Goal: Task Accomplishment & Management: Use online tool/utility

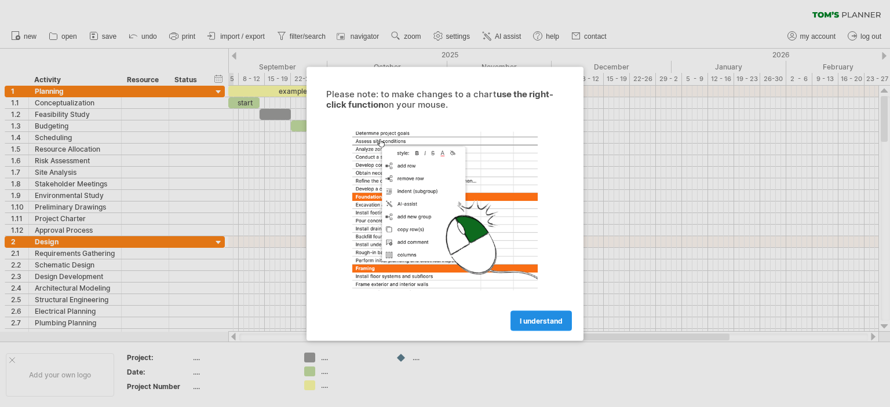
click at [549, 319] on span "I understand" at bounding box center [541, 320] width 43 height 9
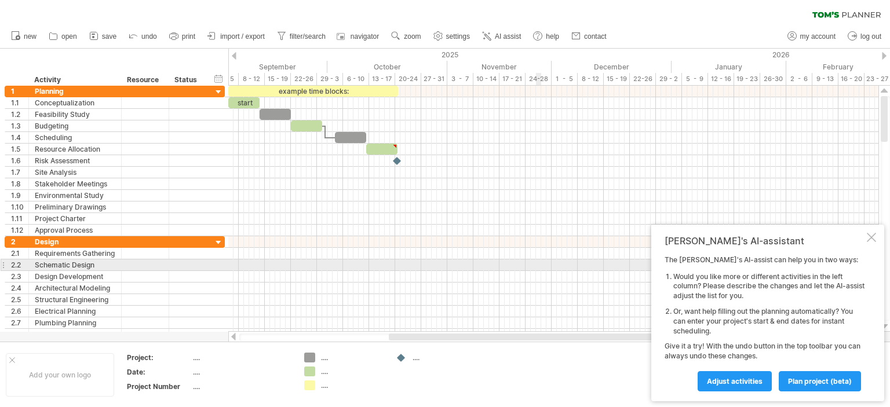
click at [540, 271] on div at bounding box center [553, 277] width 650 height 12
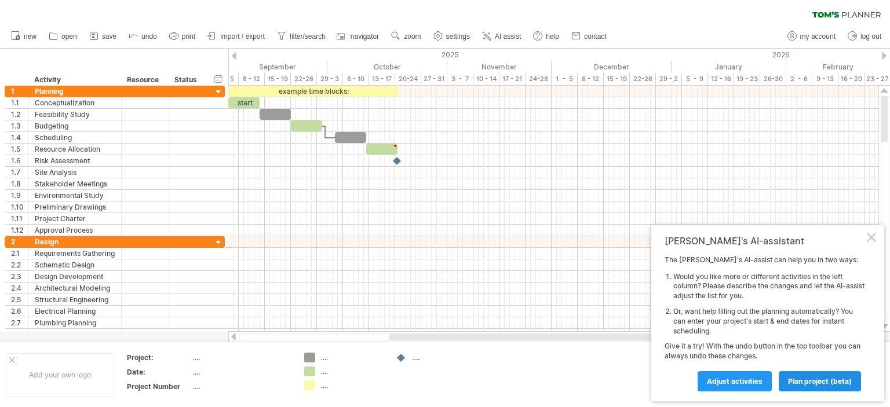
click at [796, 377] on span "plan project (beta)" at bounding box center [820, 381] width 64 height 9
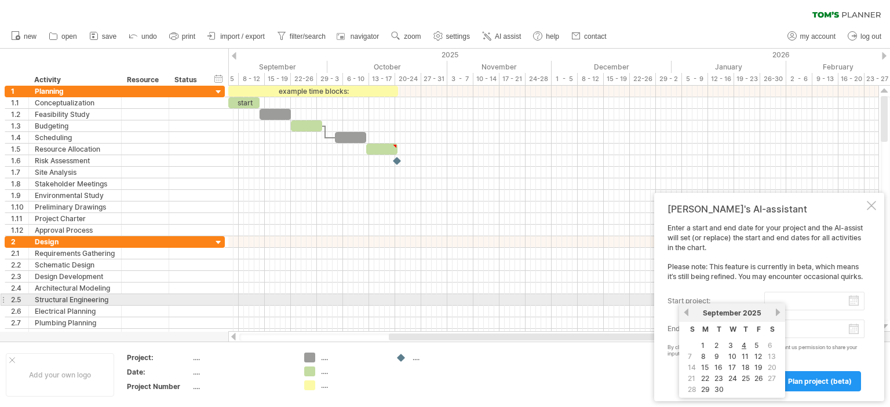
click at [791, 298] on input "start project:" at bounding box center [814, 301] width 100 height 19
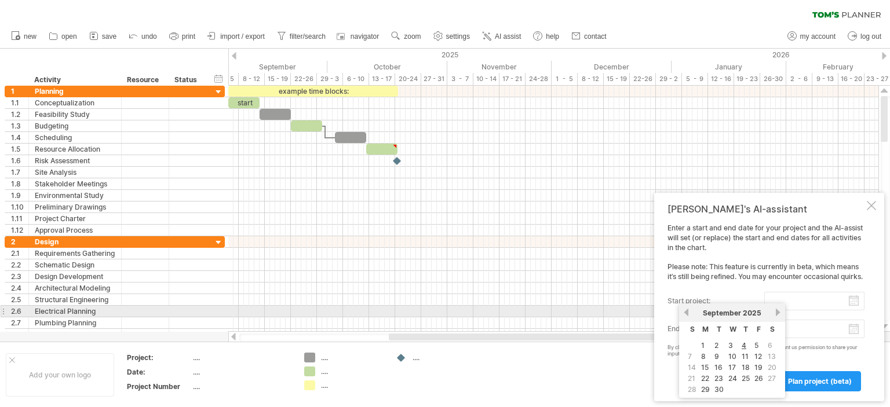
click at [773, 310] on link "next" at bounding box center [777, 312] width 9 height 9
click at [686, 315] on link "previous" at bounding box center [686, 312] width 9 height 9
click at [777, 312] on link "next" at bounding box center [777, 312] width 9 height 9
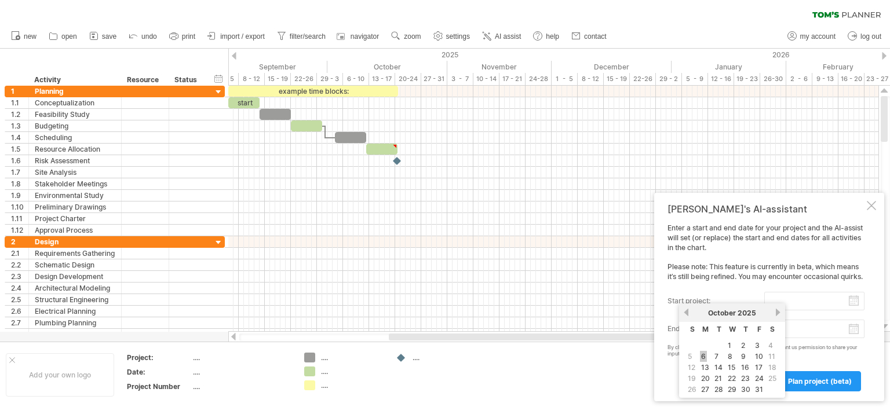
click at [704, 353] on link "6" at bounding box center [703, 356] width 7 height 11
type input "********"
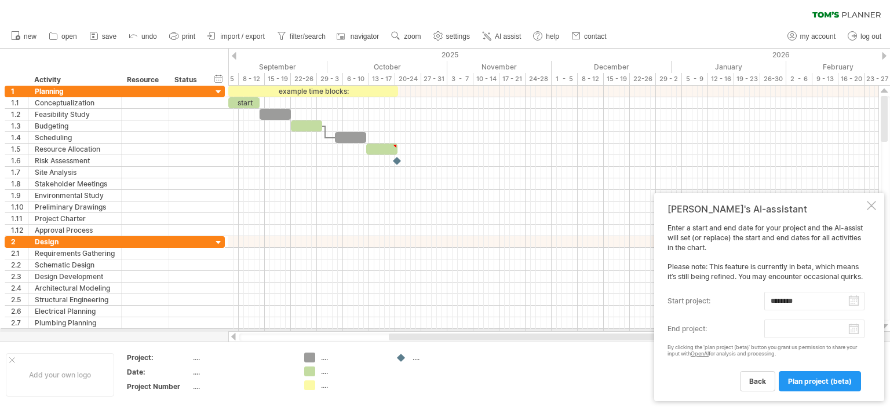
click at [818, 331] on body "progress(100%) Trying to reach [DOMAIN_NAME] Connected again... 0% clear filter…" at bounding box center [445, 204] width 890 height 409
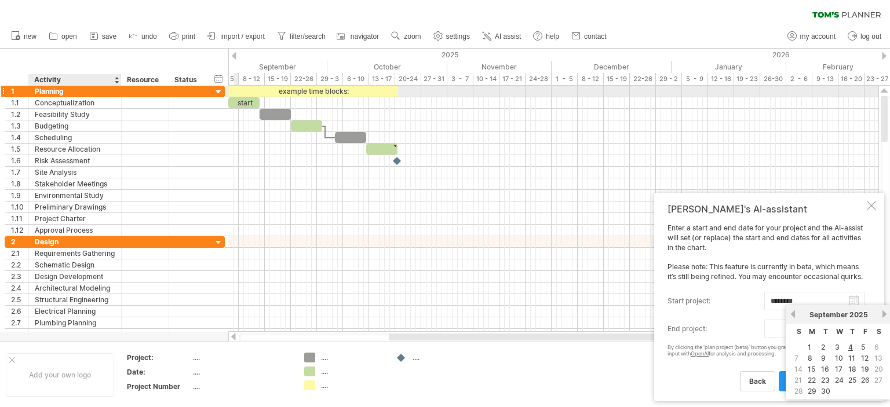
click at [52, 90] on div "Planning" at bounding box center [75, 91] width 81 height 11
click at [0, 0] on input "********" at bounding box center [0, 0] width 0 height 0
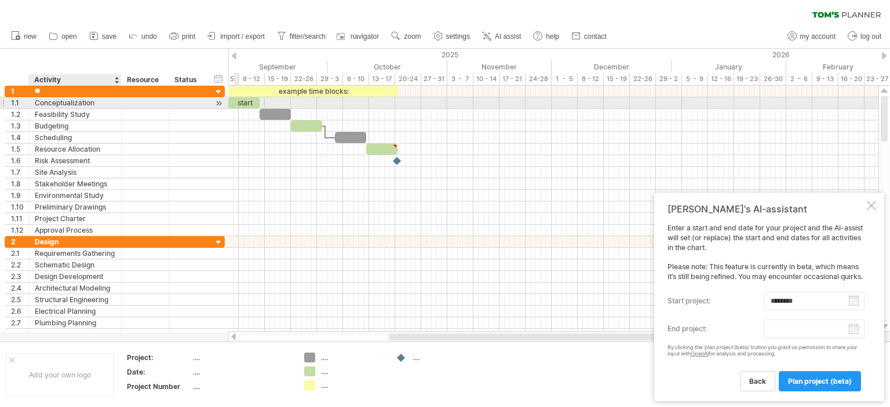
type input "*"
type input "**********"
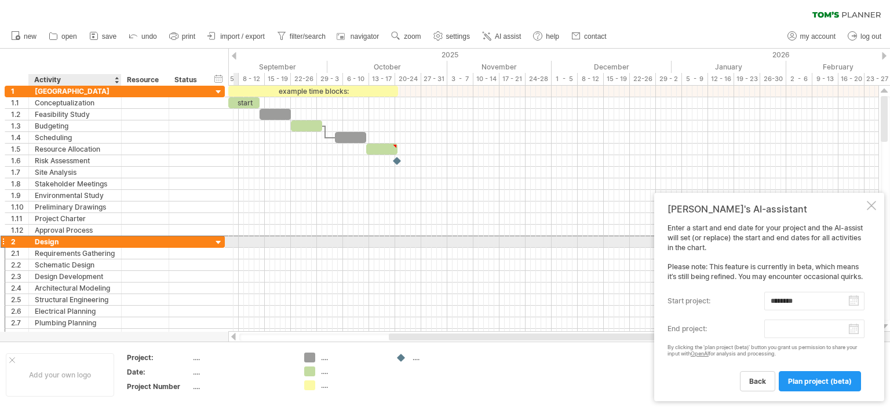
click at [57, 240] on div "Design" at bounding box center [75, 241] width 81 height 11
type input "*"
type input "*********"
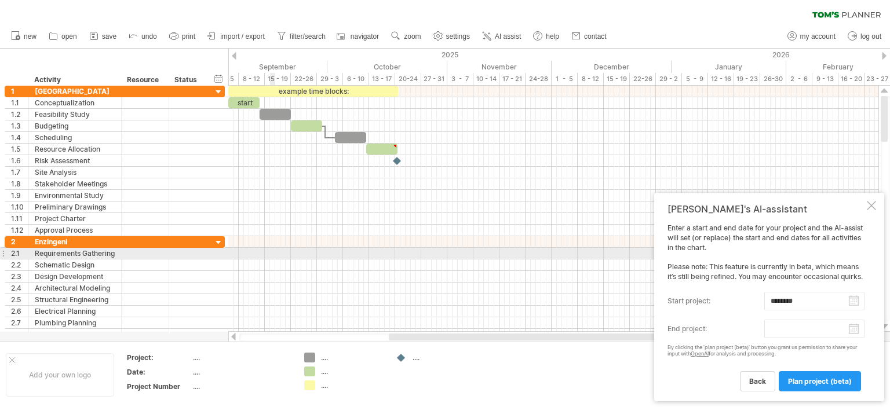
click at [273, 251] on div at bounding box center [553, 254] width 650 height 12
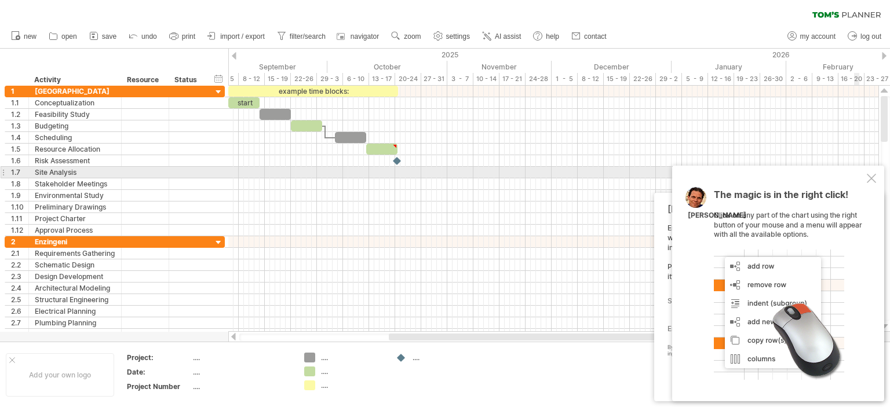
click at [865, 173] on div "The magic is in the right click! Click on any part of the chart using the right…" at bounding box center [778, 284] width 212 height 236
click at [868, 175] on div at bounding box center [870, 178] width 9 height 9
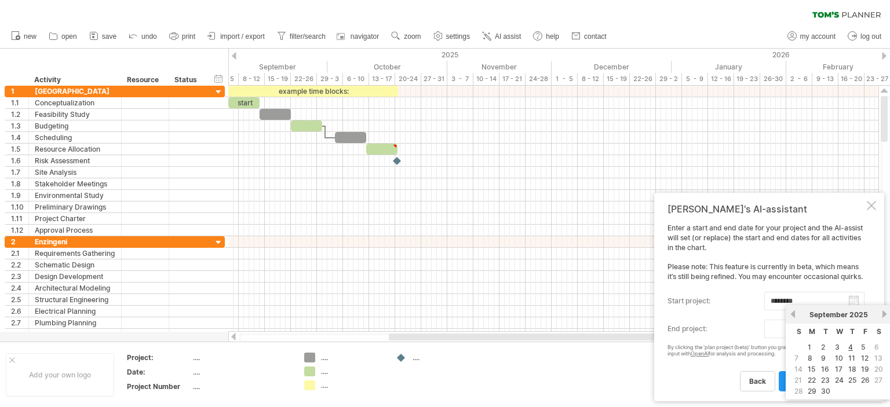
click at [805, 334] on body "progress(100%) Trying to reach [DOMAIN_NAME] Connected again... 0% clear filter…" at bounding box center [445, 204] width 890 height 409
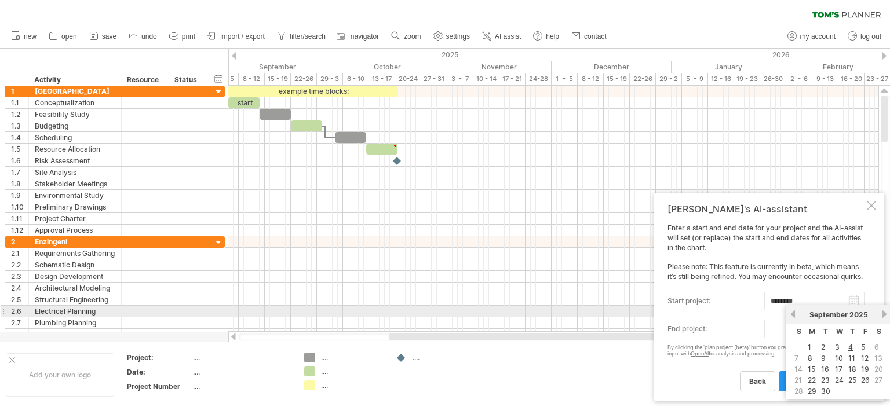
click at [880, 315] on link "next" at bounding box center [884, 314] width 9 height 9
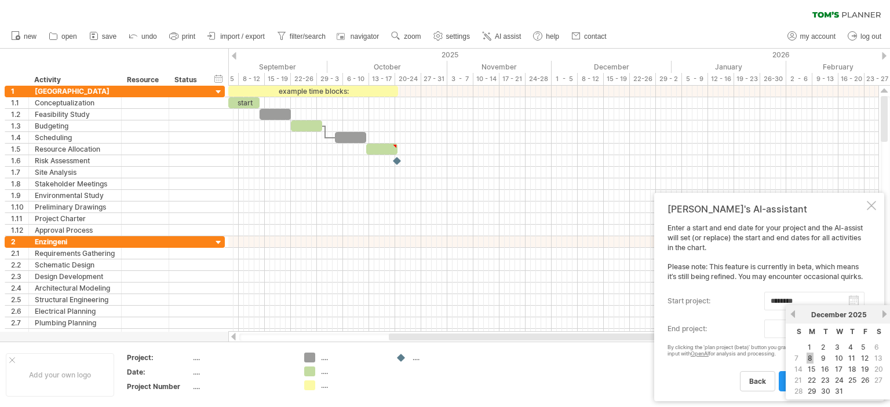
click at [809, 357] on link "8" at bounding box center [809, 358] width 7 height 11
type input "********"
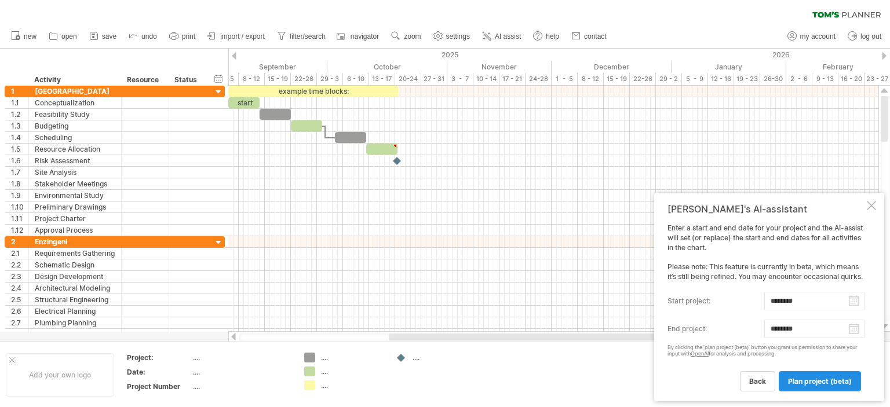
click at [804, 381] on span "plan project (beta)" at bounding box center [820, 381] width 64 height 9
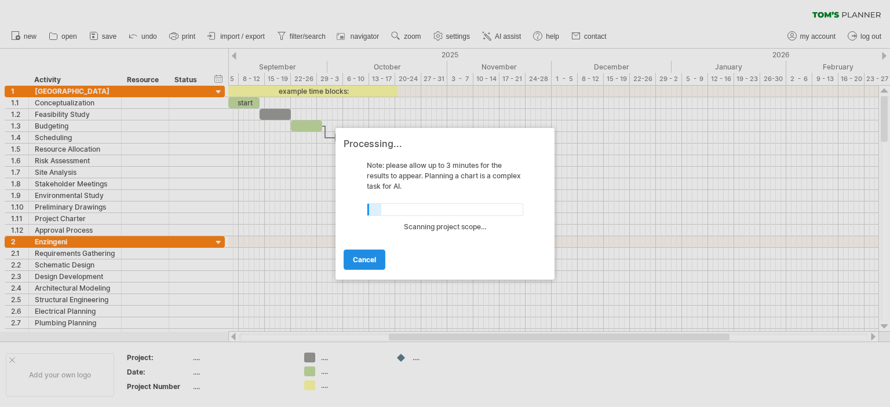
click at [360, 259] on span "cancel" at bounding box center [364, 259] width 23 height 9
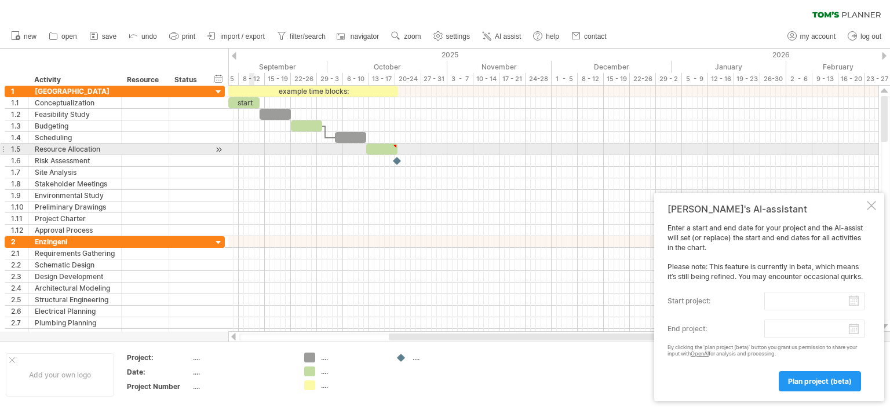
click at [254, 145] on div at bounding box center [553, 150] width 650 height 12
click at [273, 147] on div at bounding box center [553, 150] width 650 height 12
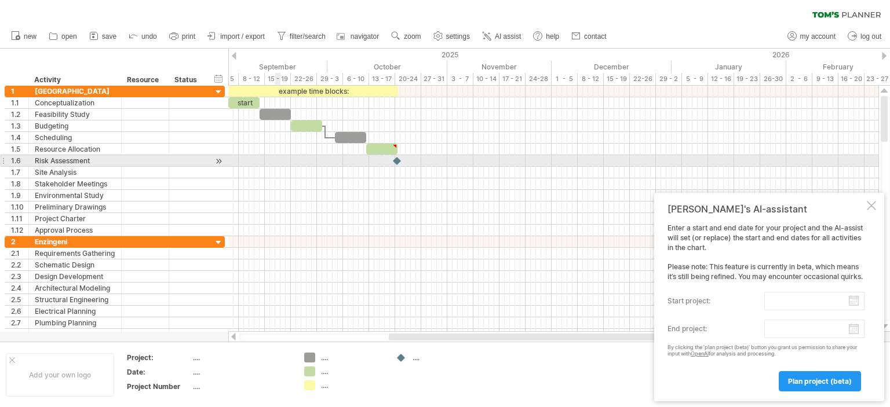
click at [276, 158] on div at bounding box center [553, 161] width 650 height 12
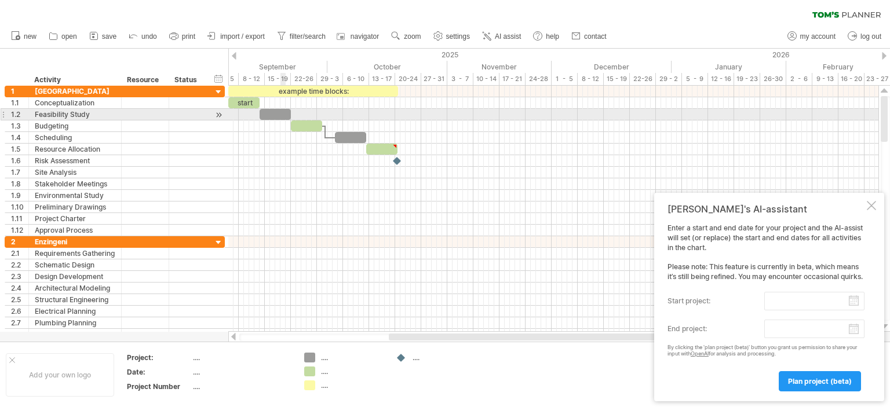
click at [280, 112] on div at bounding box center [274, 114] width 31 height 11
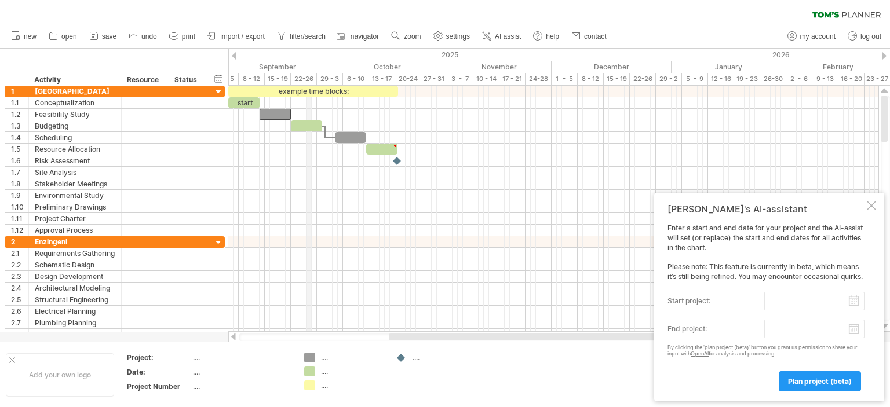
click at [310, 75] on div "22-26" at bounding box center [304, 79] width 26 height 12
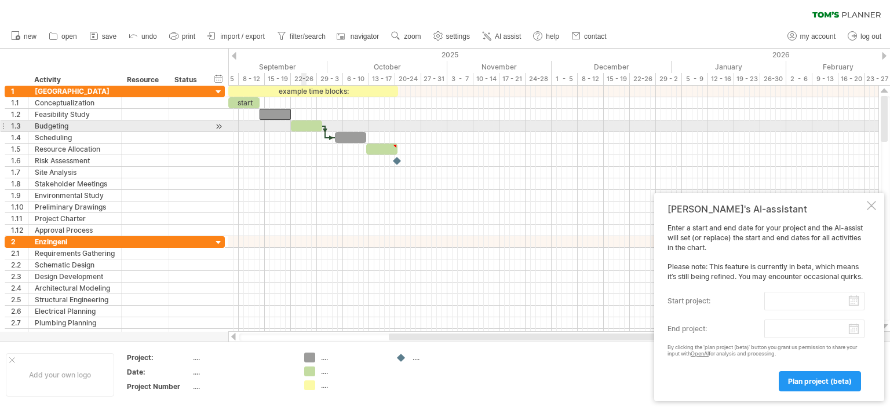
click at [301, 123] on div at bounding box center [306, 125] width 31 height 11
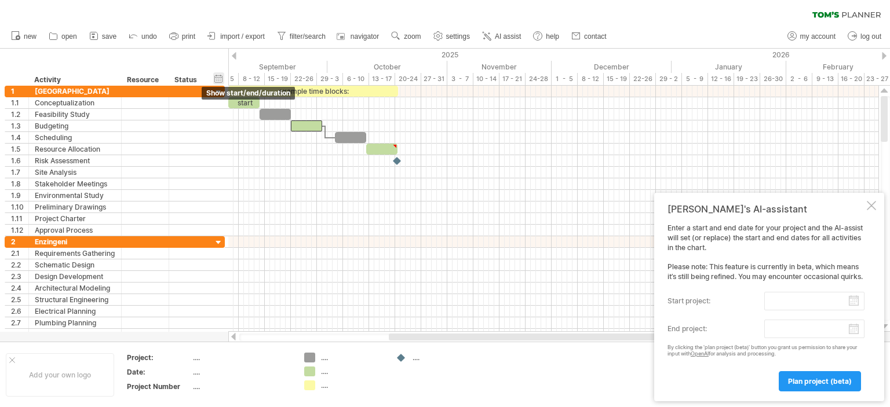
click at [219, 78] on div "hide start/end/duration show start/end/duration" at bounding box center [218, 78] width 11 height 12
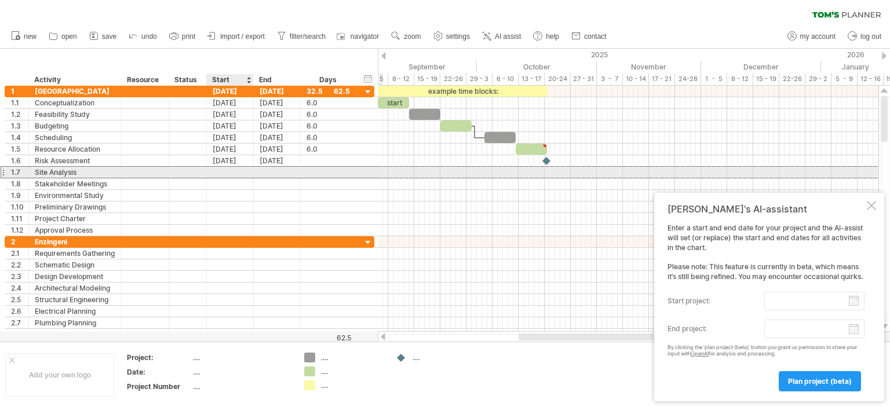
click at [218, 171] on div at bounding box center [230, 172] width 47 height 11
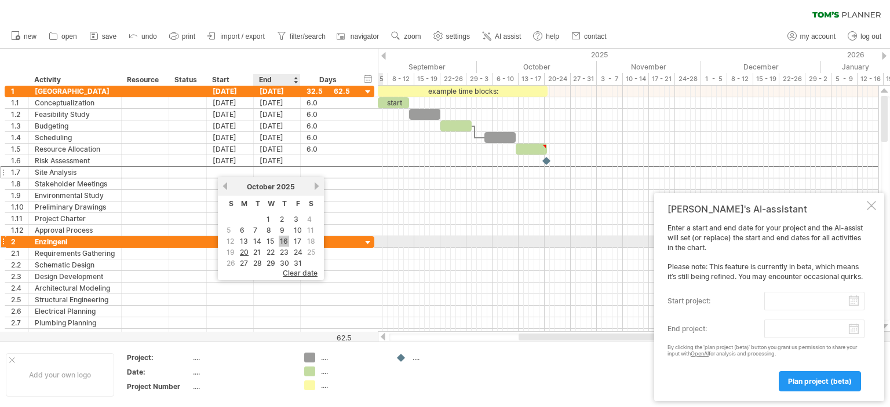
click at [283, 240] on link "16" at bounding box center [284, 241] width 10 height 11
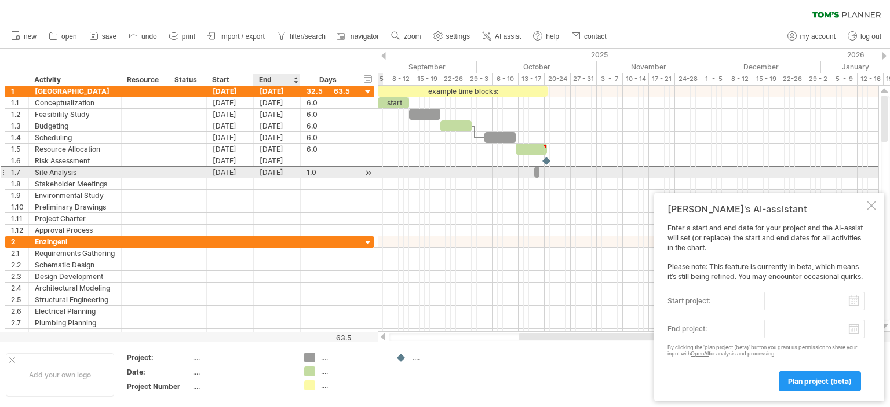
click at [288, 171] on div "[DATE]" at bounding box center [277, 172] width 47 height 11
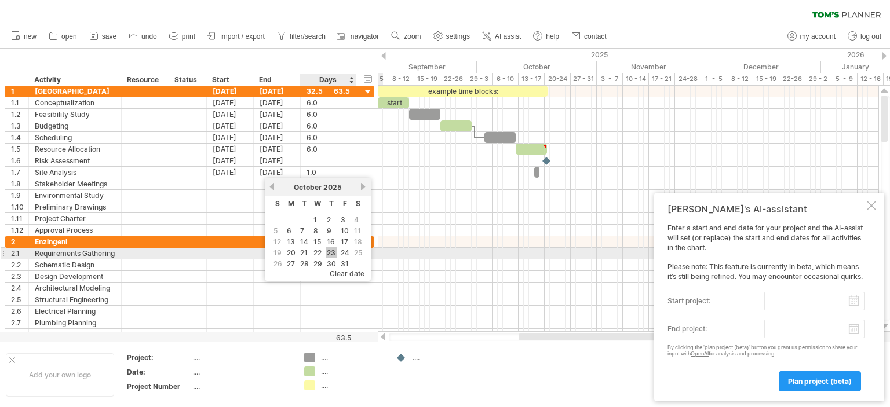
click at [328, 250] on link "23" at bounding box center [331, 252] width 11 height 11
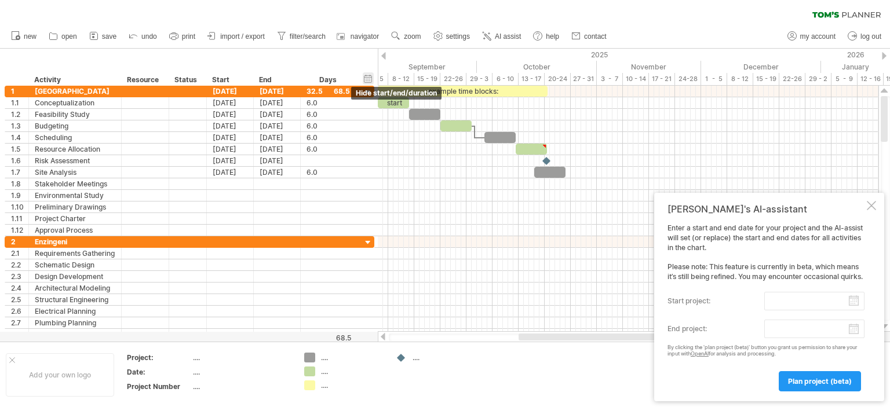
click at [368, 78] on div "hide start/end/duration show start/end/duration" at bounding box center [368, 78] width 11 height 12
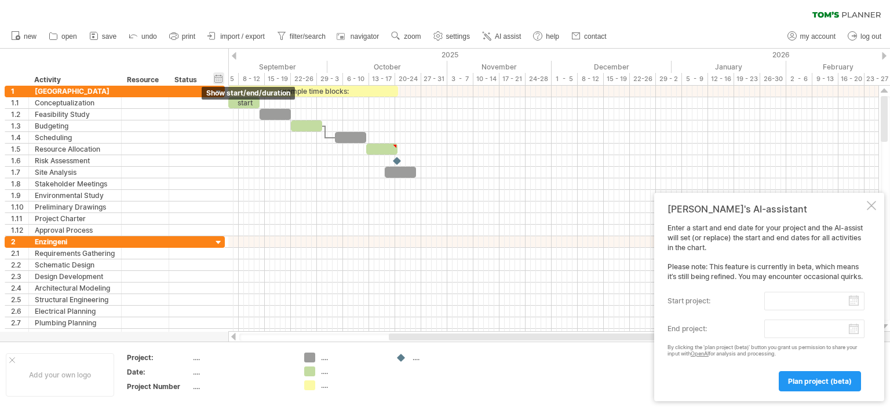
click at [219, 77] on div "hide start/end/duration show start/end/duration" at bounding box center [218, 78] width 11 height 12
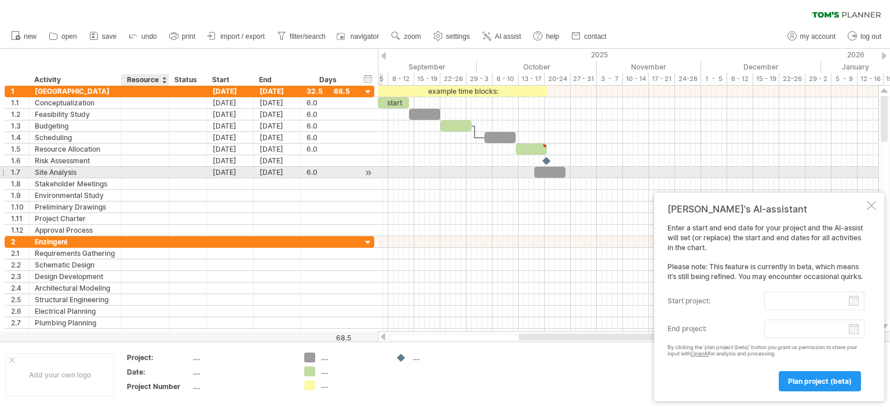
click at [138, 171] on div at bounding box center [144, 172] width 35 height 11
type input "***"
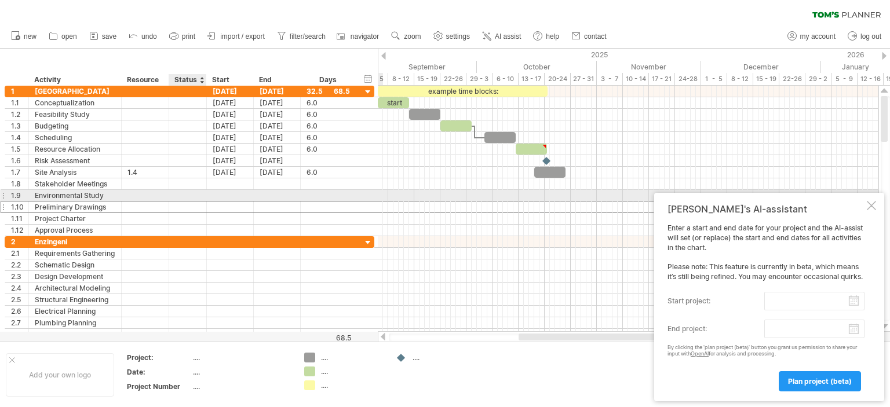
click at [181, 202] on div at bounding box center [187, 207] width 25 height 11
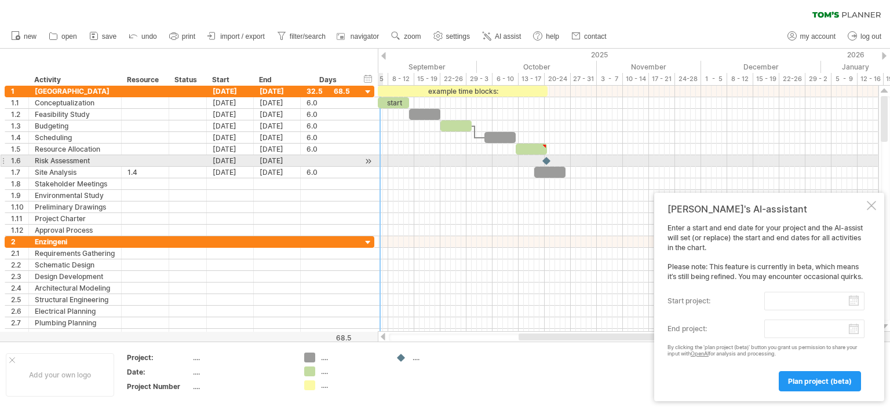
click at [367, 158] on div at bounding box center [368, 161] width 11 height 12
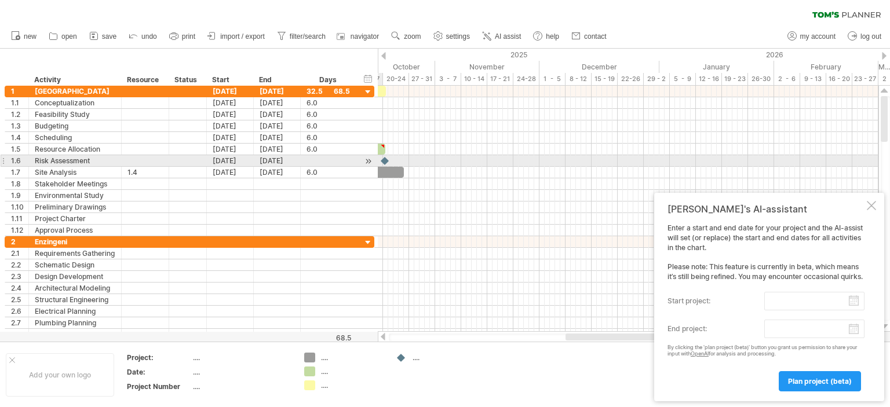
click at [367, 158] on div at bounding box center [368, 161] width 11 height 12
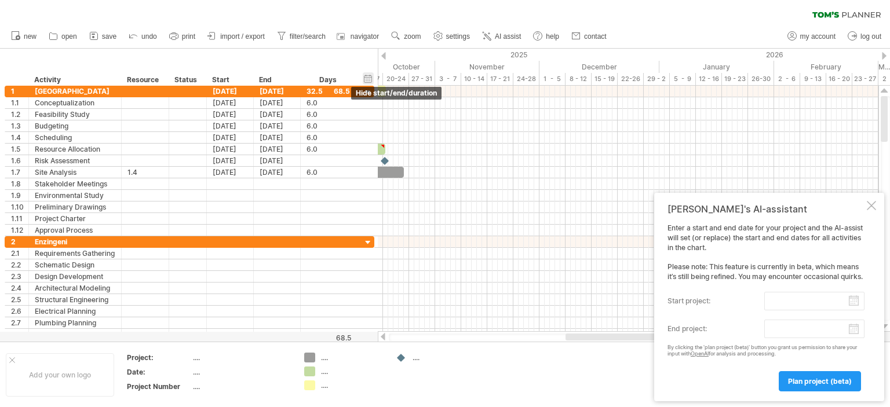
click at [366, 75] on div "hide start/end/duration show start/end/duration" at bounding box center [368, 78] width 11 height 12
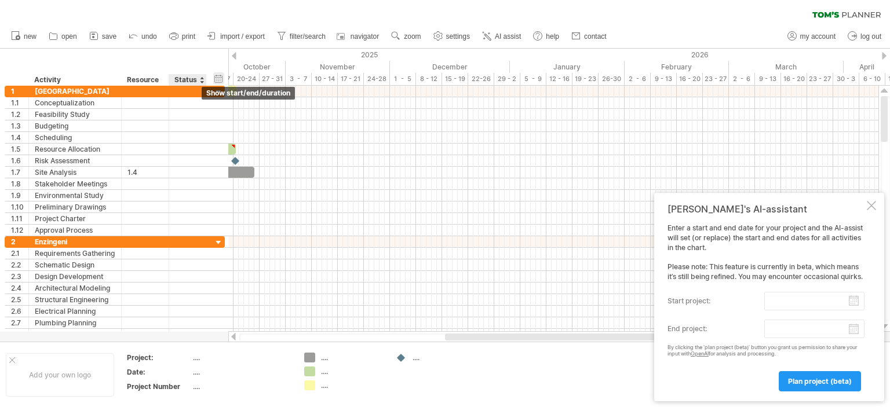
click at [219, 76] on div "hide start/end/duration show start/end/duration" at bounding box center [218, 78] width 11 height 12
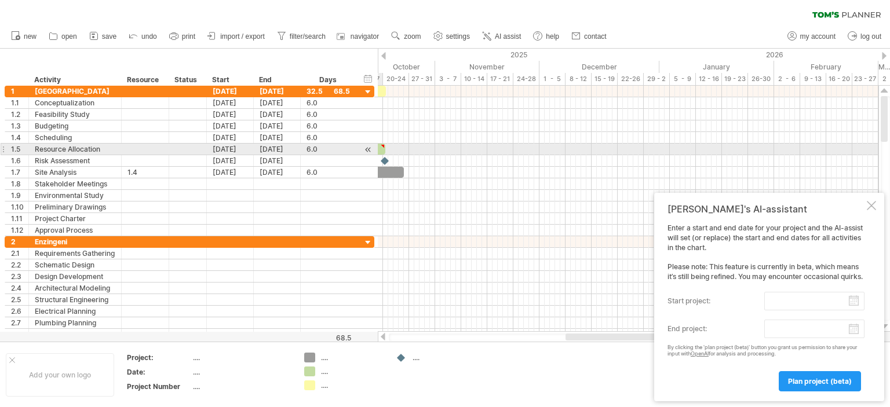
type textarea "**********"
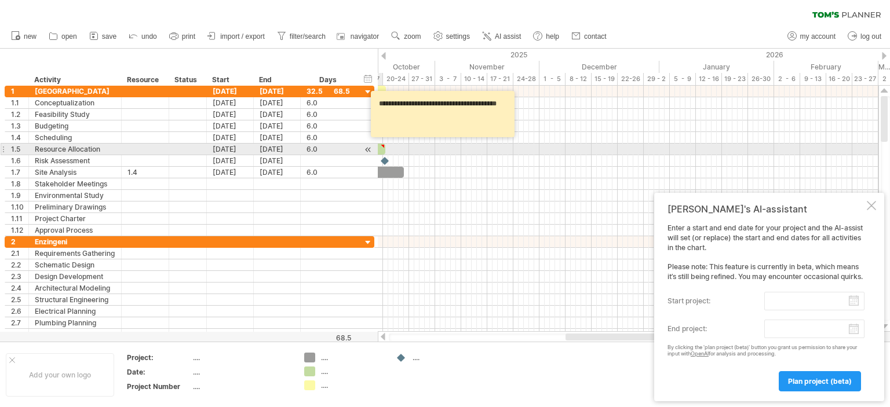
click at [368, 147] on div at bounding box center [368, 150] width 11 height 12
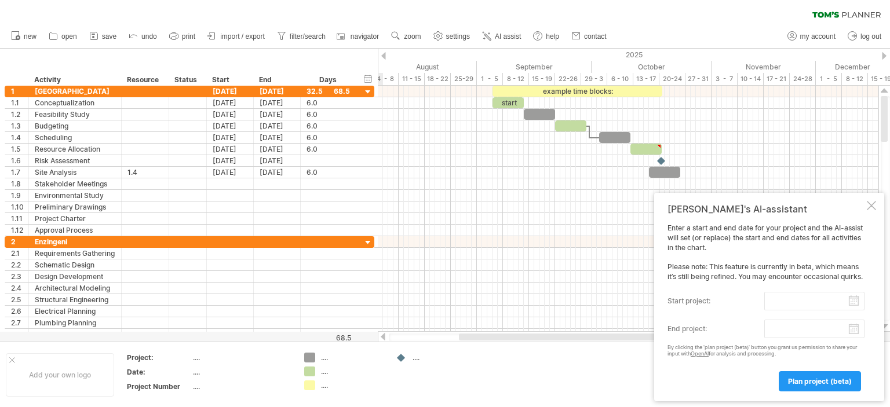
drag, startPoint x: 590, startPoint y: 335, endPoint x: 491, endPoint y: 335, distance: 98.5
click at [491, 335] on div at bounding box center [559, 337] width 200 height 7
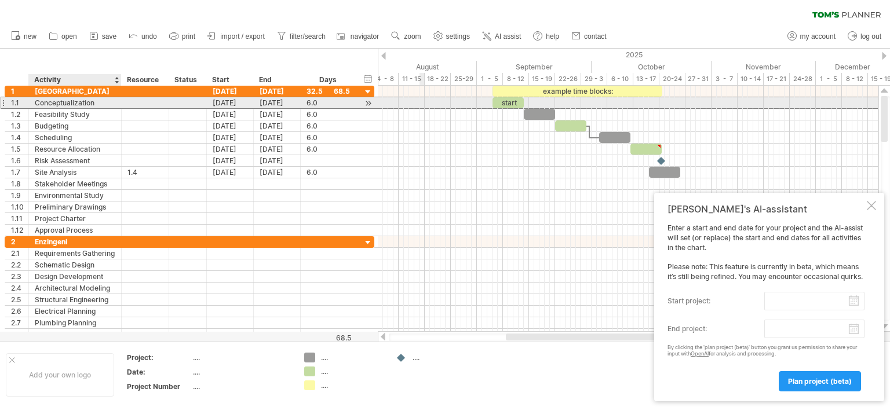
click at [58, 100] on div "Conceptualization" at bounding box center [75, 102] width 81 height 11
click at [107, 103] on input "**********" at bounding box center [75, 102] width 81 height 11
type input "*"
type input "**********"
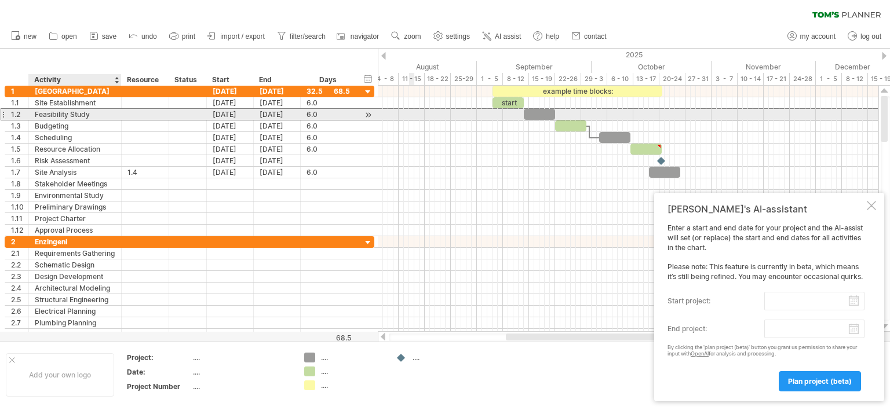
click at [78, 111] on div "Feasibility Study" at bounding box center [75, 114] width 81 height 11
click at [99, 114] on input "**********" at bounding box center [75, 114] width 81 height 11
type input "*"
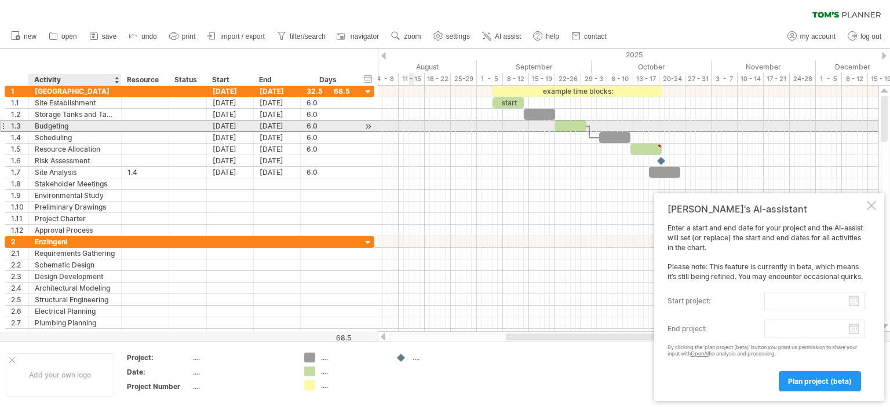
click at [69, 123] on div "Budgeting" at bounding box center [75, 125] width 81 height 11
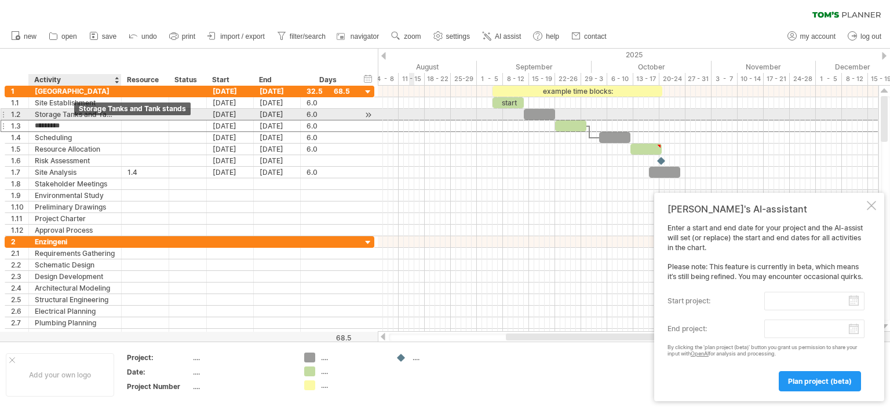
click at [90, 115] on div "Storage Tanks and Tank stands" at bounding box center [75, 114] width 81 height 11
click at [105, 112] on input "**********" at bounding box center [75, 114] width 81 height 11
click at [93, 114] on div "Storage Tanks and Tank stands" at bounding box center [75, 114] width 81 height 11
type input "*"
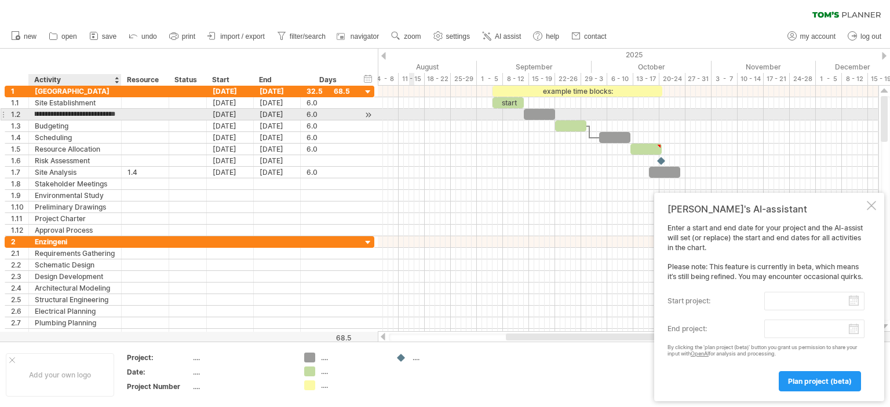
scroll to position [0, 46]
type input "**********"
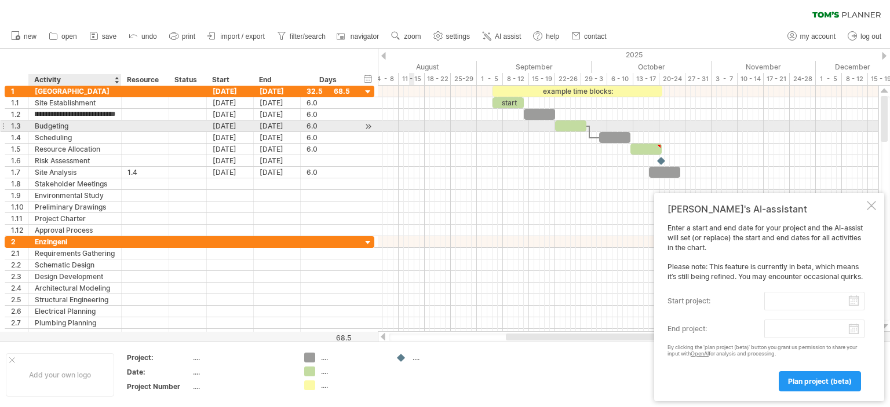
click at [63, 121] on div "Budgeting" at bounding box center [75, 125] width 81 height 11
click at [63, 121] on input "*********" at bounding box center [75, 125] width 81 height 11
click at [70, 125] on input "*********" at bounding box center [75, 125] width 81 height 11
type input "*"
type input "**********"
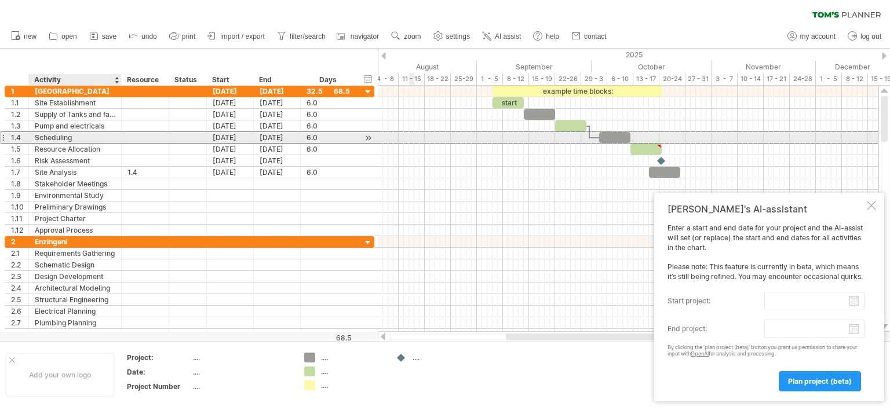
click at [72, 139] on div "Scheduling" at bounding box center [75, 137] width 81 height 11
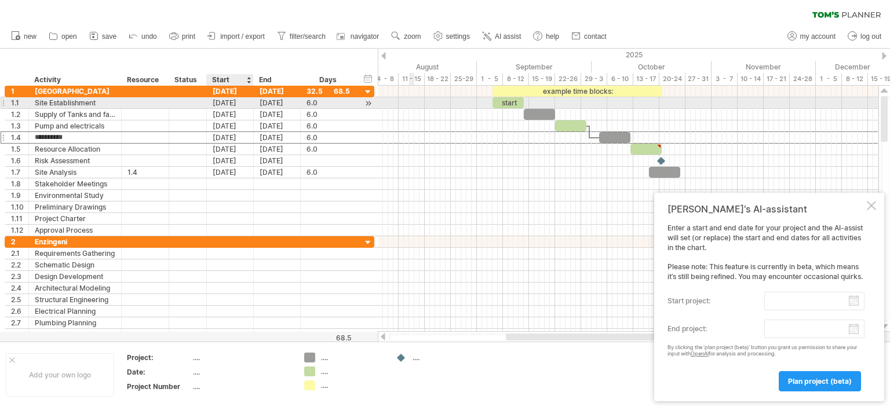
click at [233, 101] on div "[DATE]" at bounding box center [230, 102] width 47 height 11
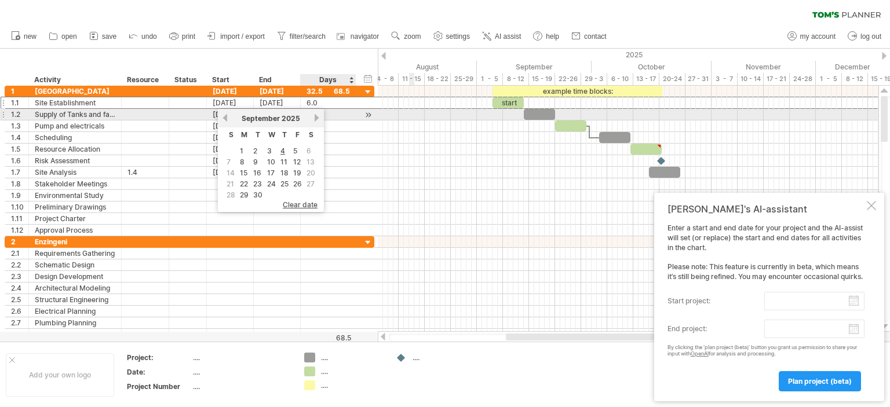
click at [315, 115] on link "next" at bounding box center [316, 118] width 9 height 9
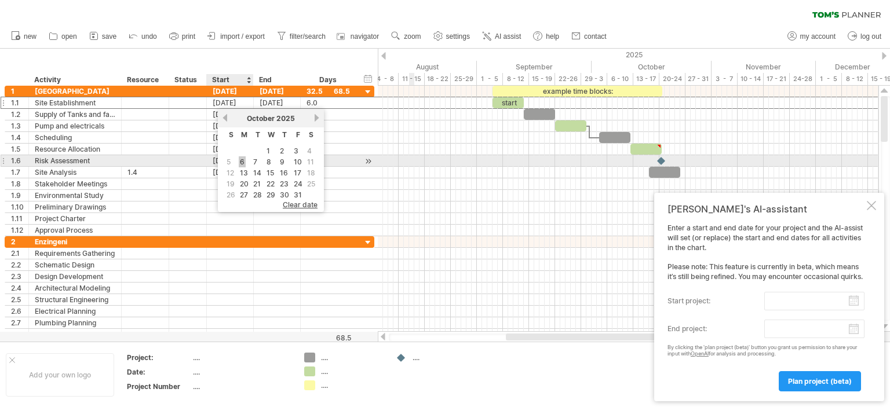
click at [242, 159] on link "6" at bounding box center [242, 161] width 7 height 11
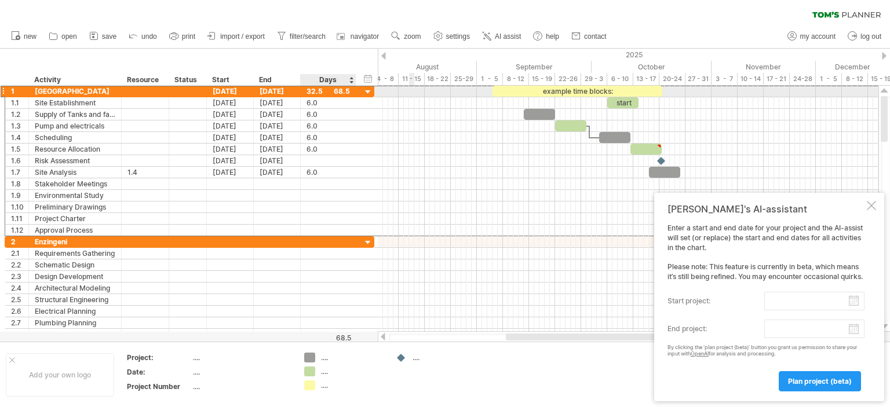
click at [341, 89] on div "32.5" at bounding box center [327, 91] width 43 height 11
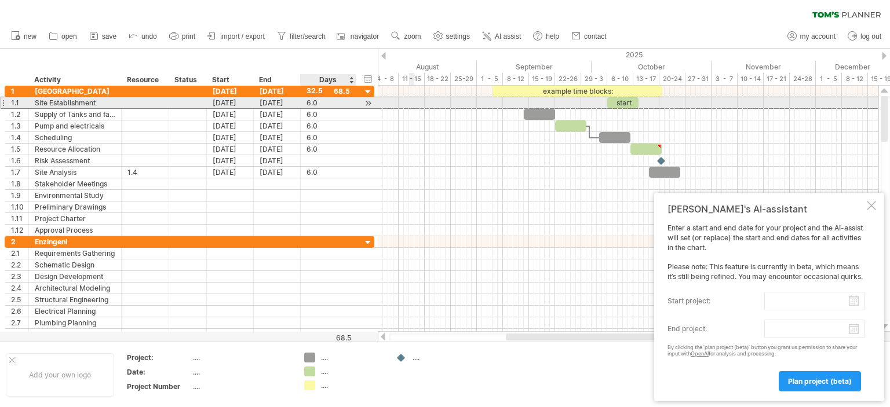
scroll to position [0, 0]
click at [311, 103] on div "6.0" at bounding box center [327, 102] width 43 height 11
type input "*"
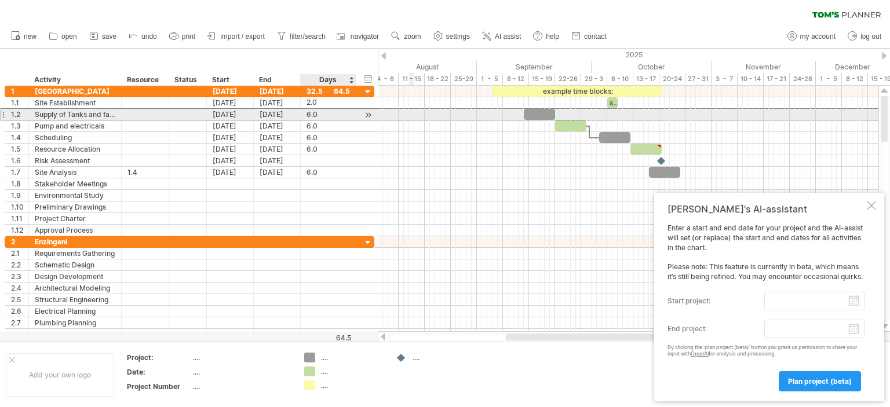
scroll to position [0, 0]
click at [313, 113] on div "6.0" at bounding box center [327, 114] width 43 height 11
click at [231, 113] on div "[DATE]" at bounding box center [230, 114] width 47 height 11
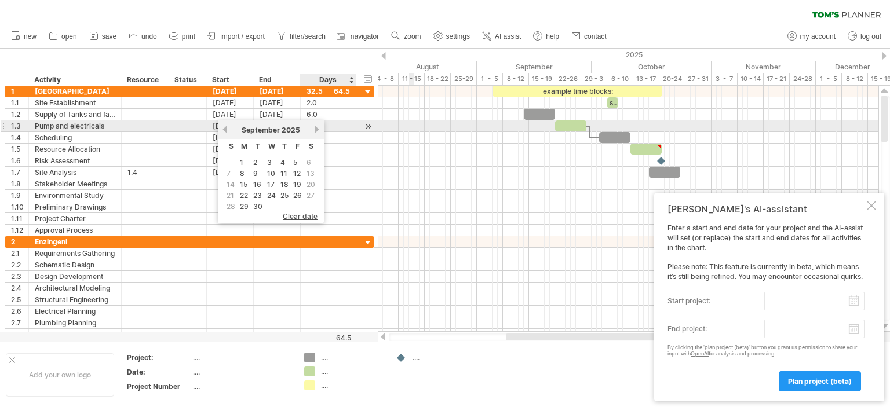
click at [313, 131] on link "next" at bounding box center [316, 129] width 9 height 9
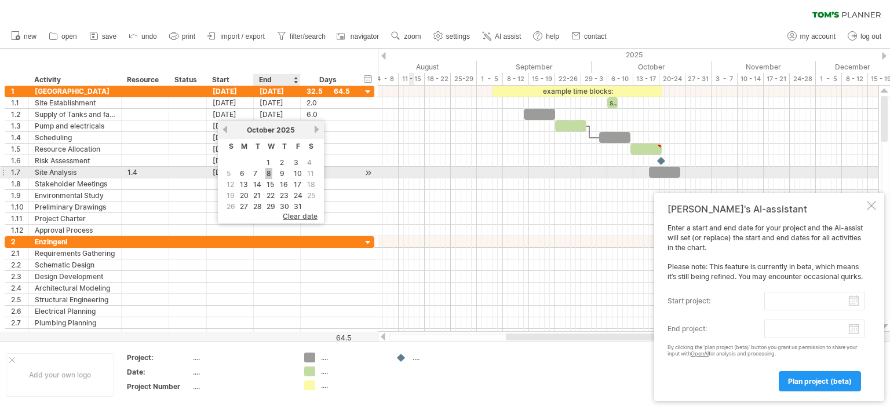
click at [268, 173] on link "8" at bounding box center [268, 173] width 7 height 11
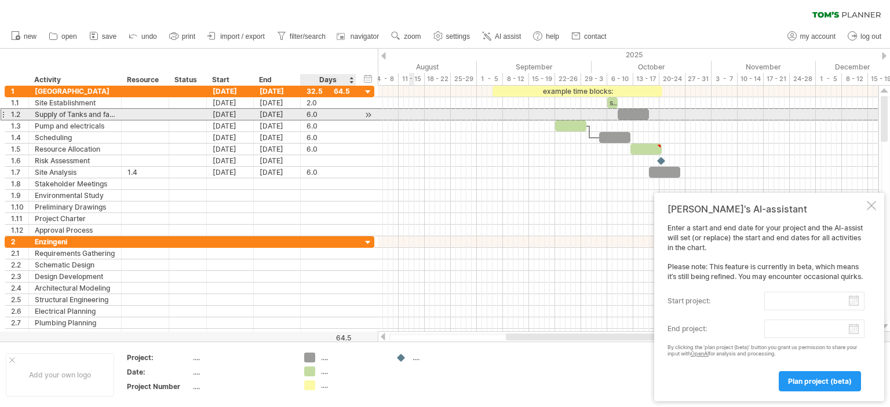
click at [308, 114] on div "6.0" at bounding box center [327, 114] width 43 height 11
type input "*"
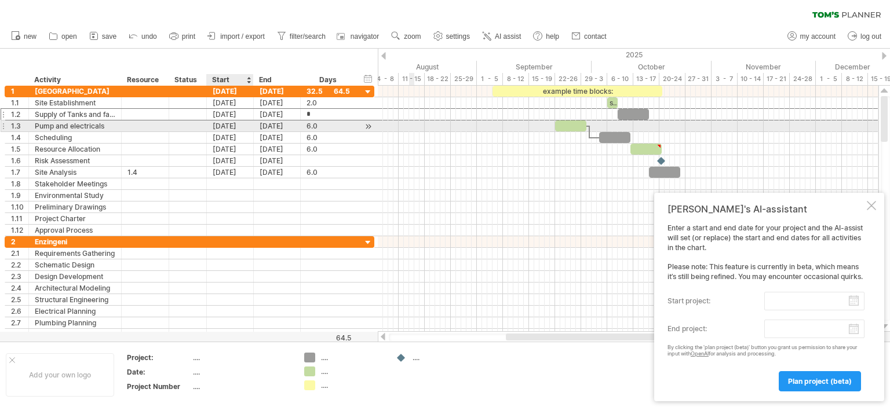
scroll to position [0, 0]
click at [228, 126] on div "[DATE]" at bounding box center [230, 125] width 47 height 11
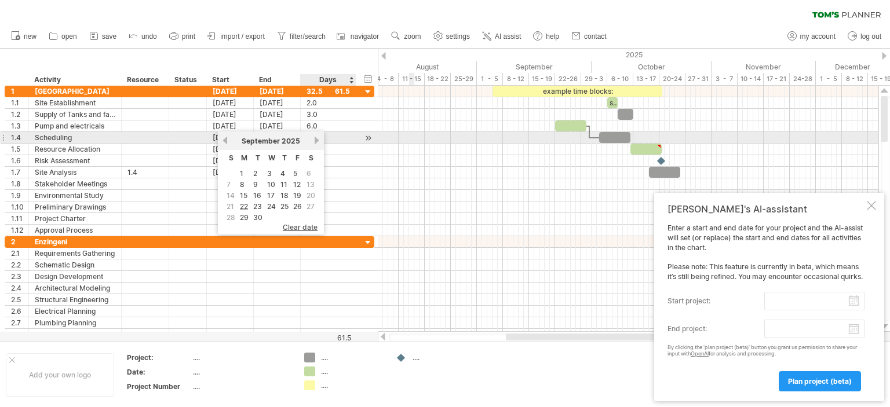
click at [313, 138] on link "next" at bounding box center [316, 140] width 9 height 9
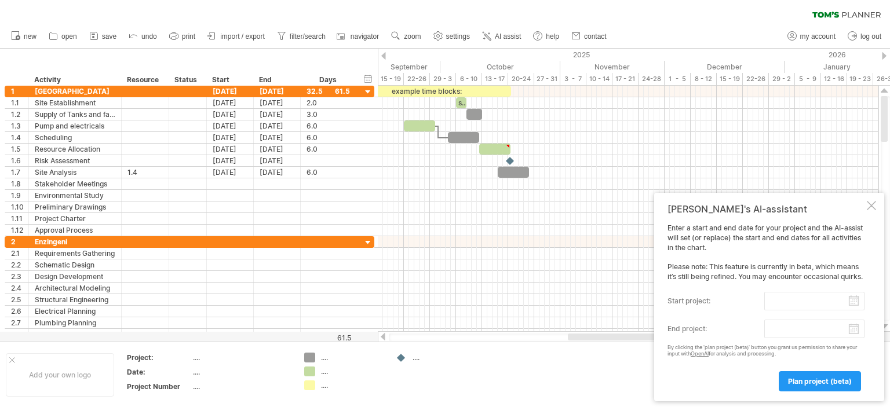
drag, startPoint x: 536, startPoint y: 335, endPoint x: 598, endPoint y: 340, distance: 62.1
click at [598, 340] on div at bounding box center [671, 337] width 206 height 7
click at [104, 36] on span "save" at bounding box center [109, 36] width 14 height 8
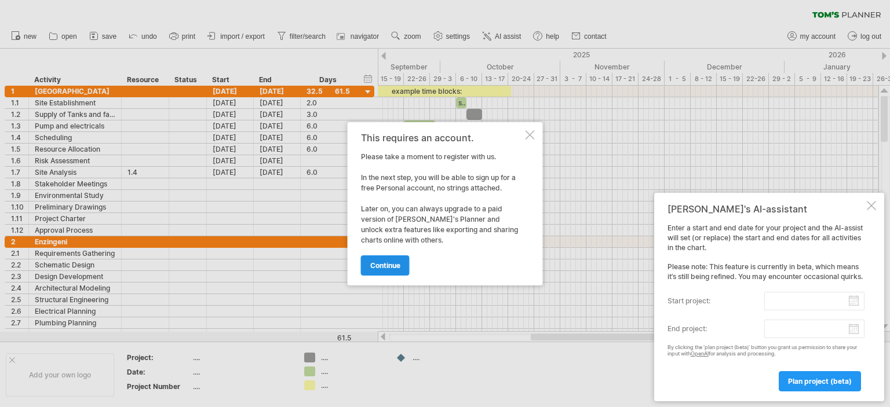
click at [381, 264] on span "continue" at bounding box center [385, 265] width 30 height 9
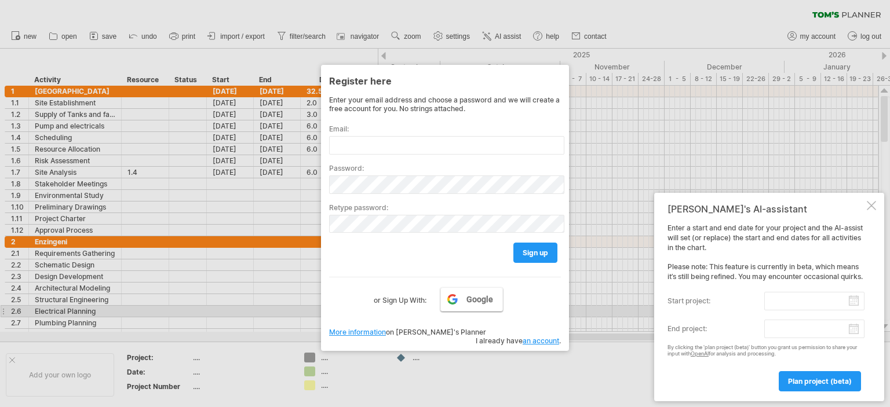
click at [456, 308] on link "Google" at bounding box center [471, 299] width 63 height 24
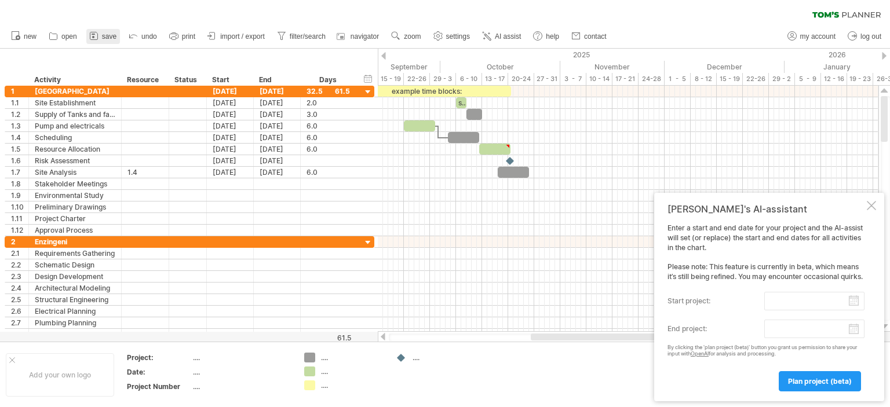
click at [101, 29] on link "save" at bounding box center [103, 36] width 34 height 15
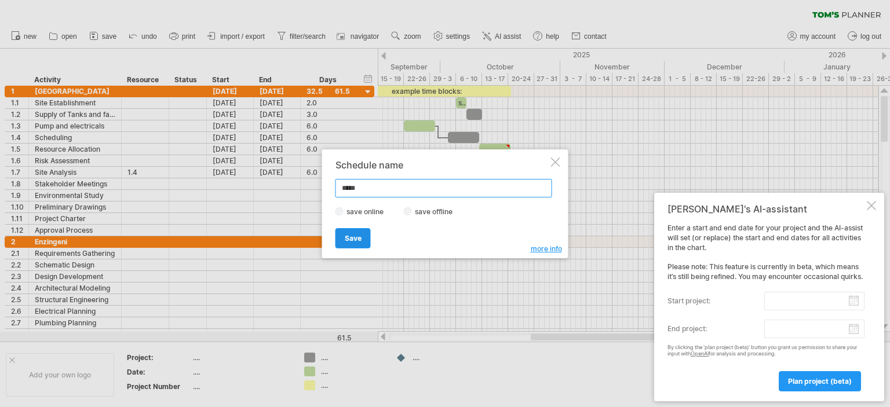
type input "*****"
click at [361, 240] on link "Save" at bounding box center [352, 238] width 35 height 20
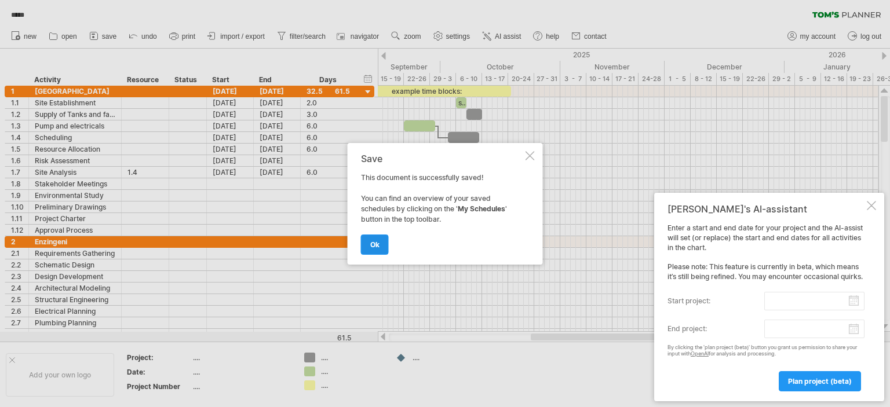
click at [365, 243] on link "ok" at bounding box center [375, 245] width 28 height 20
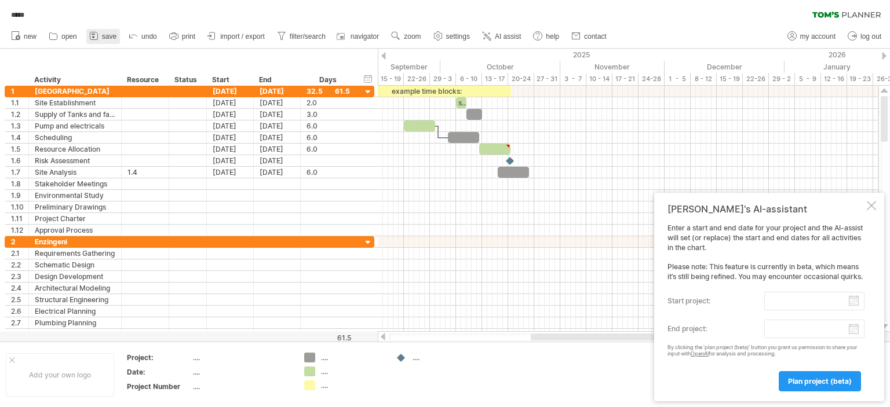
click at [107, 38] on span "save" at bounding box center [109, 36] width 14 height 8
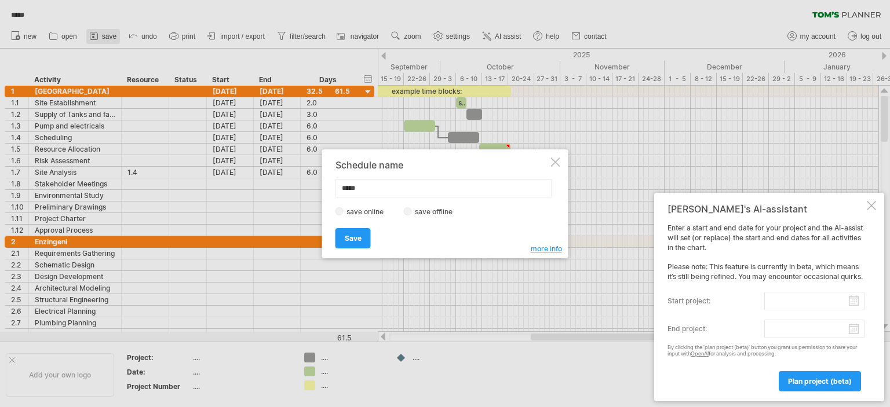
click at [107, 38] on div at bounding box center [445, 203] width 890 height 407
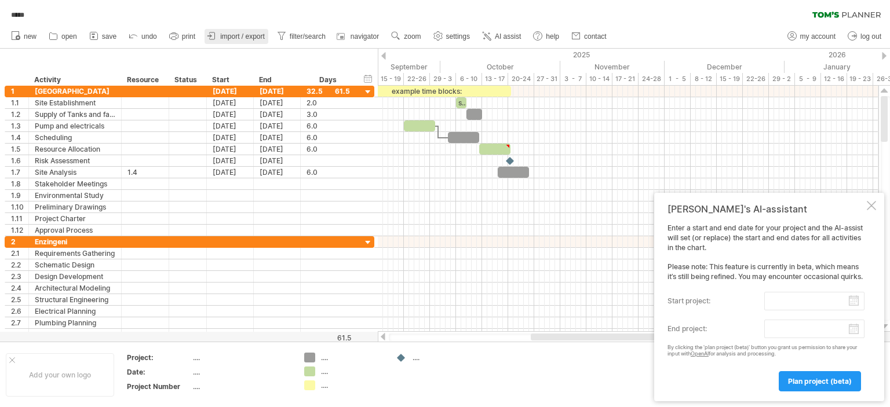
click at [239, 41] on link "import / export" at bounding box center [236, 36] width 64 height 15
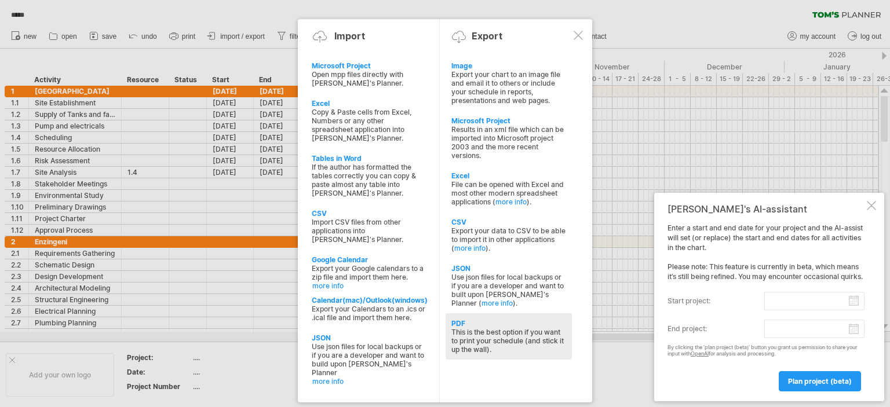
click at [485, 341] on div "This is the best option if you want to print your schedule (and stick it up the…" at bounding box center [508, 341] width 115 height 26
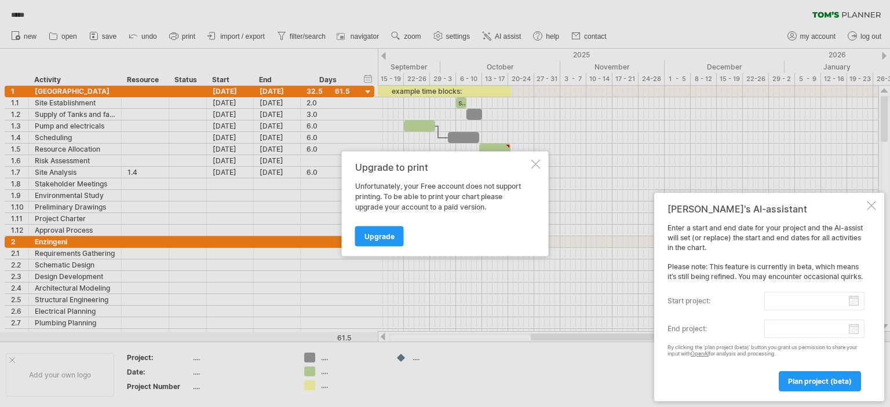
click at [539, 164] on div at bounding box center [535, 163] width 9 height 9
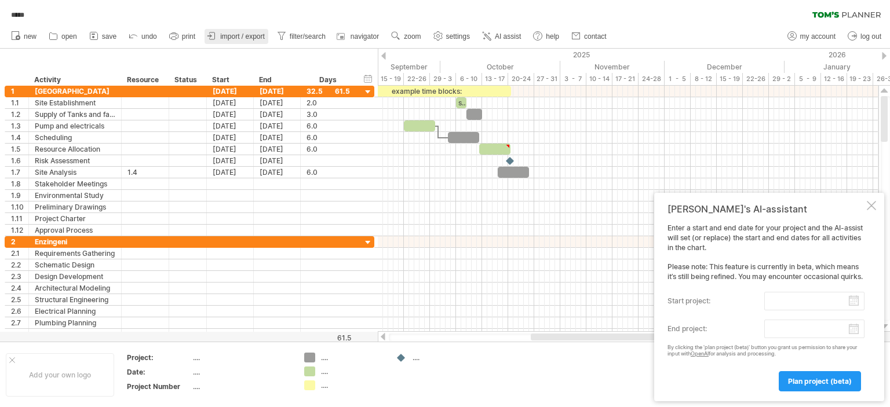
click at [243, 32] on span "import / export" at bounding box center [242, 36] width 45 height 8
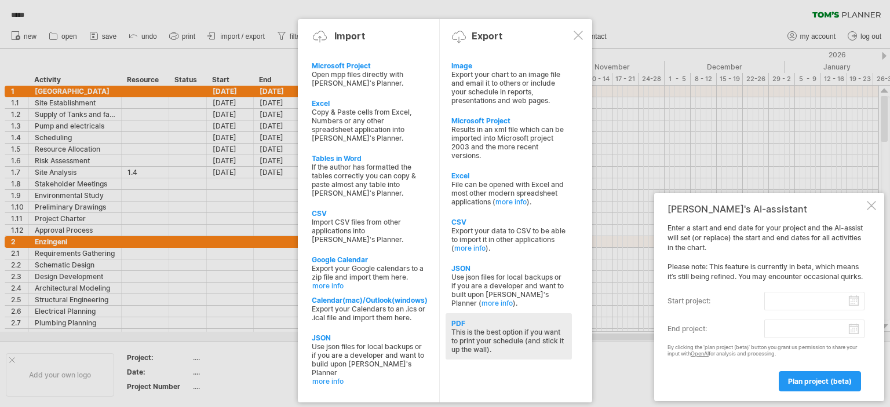
click at [477, 335] on div "This is the best option if you want to print your schedule (and stick it up the…" at bounding box center [508, 341] width 115 height 26
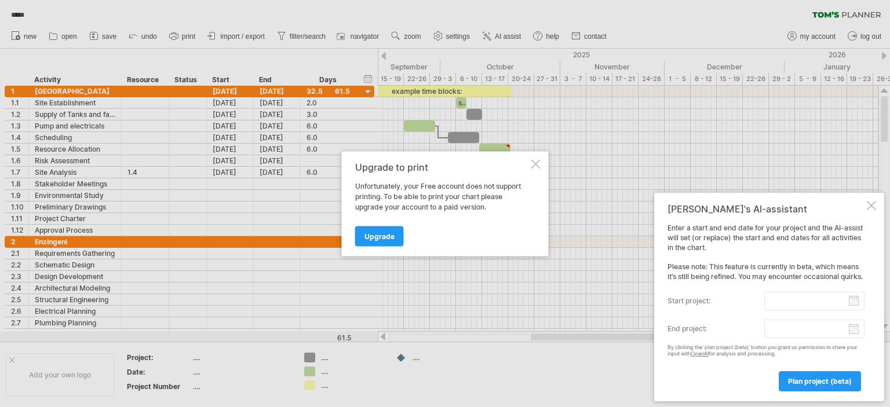
click at [786, 72] on div at bounding box center [445, 203] width 890 height 407
